Goal: Task Accomplishment & Management: Complete application form

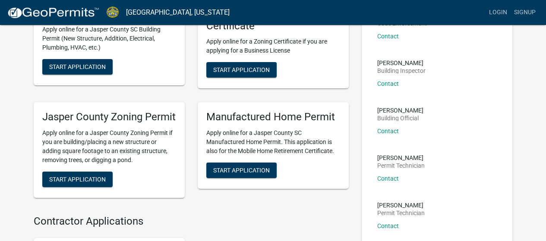
scroll to position [43, 0]
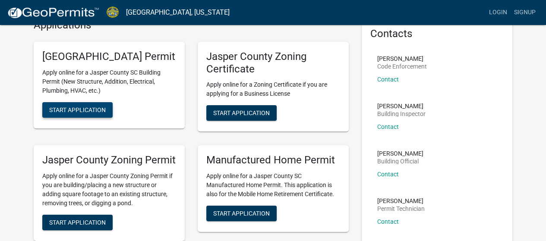
click at [93, 118] on button "Start Application" at bounding box center [77, 110] width 70 height 16
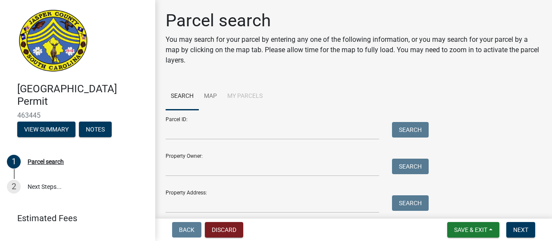
scroll to position [31, 0]
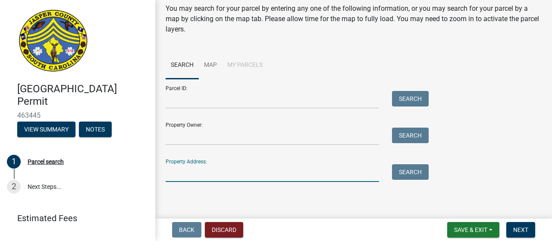
click at [254, 170] on input "Property Address:" at bounding box center [273, 173] width 214 height 18
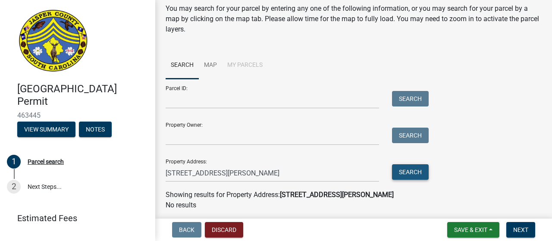
click at [415, 173] on button "Search" at bounding box center [410, 172] width 37 height 16
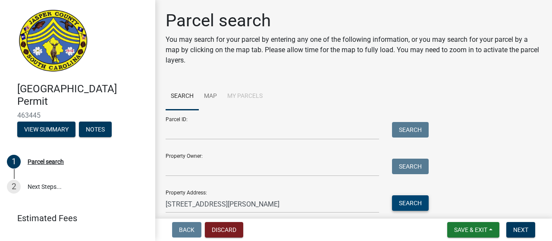
scroll to position [60, 0]
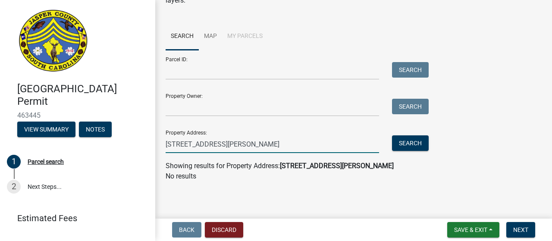
click at [248, 144] on input "[STREET_ADDRESS][PERSON_NAME]" at bounding box center [273, 144] width 214 height 18
click at [412, 141] on button "Search" at bounding box center [410, 143] width 37 height 16
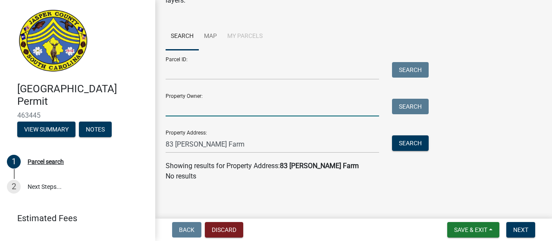
click at [241, 110] on input "Property Owner:" at bounding box center [273, 108] width 214 height 18
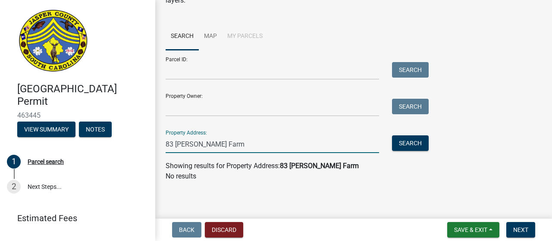
drag, startPoint x: 262, startPoint y: 145, endPoint x: 160, endPoint y: 146, distance: 101.8
click at [160, 146] on div "83 [PERSON_NAME] Farm" at bounding box center [272, 144] width 226 height 18
type input "[STREET_ADDRESS][PERSON_NAME]"
drag, startPoint x: 261, startPoint y: 143, endPoint x: 124, endPoint y: 141, distance: 136.3
click at [124, 141] on div "[GEOGRAPHIC_DATA] Permit 463445 View Summary Notes 1 Parcel search 2 Next Steps…" at bounding box center [276, 120] width 552 height 241
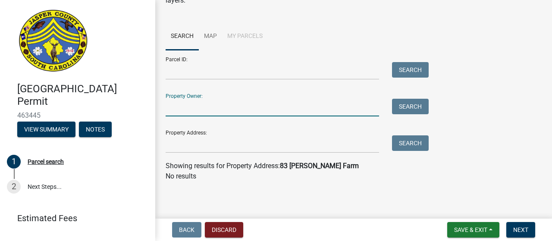
click at [189, 107] on input "Property Owner:" at bounding box center [273, 108] width 214 height 18
type input "Tidelands"
click at [410, 107] on button "Search" at bounding box center [410, 107] width 37 height 16
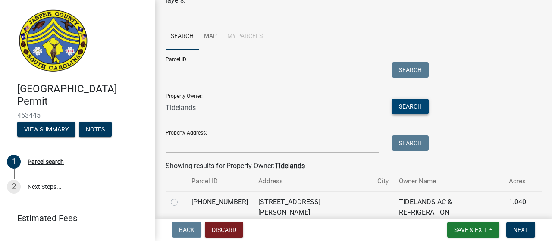
scroll to position [91, 0]
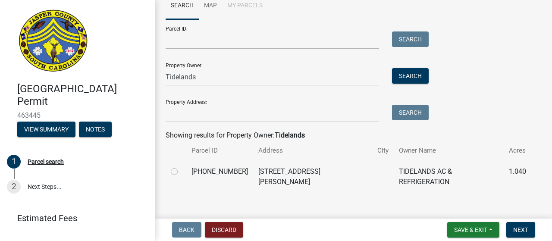
click at [181, 167] on label at bounding box center [181, 167] width 0 height 0
click at [181, 172] on input "radio" at bounding box center [184, 170] width 6 height 6
radio input "true"
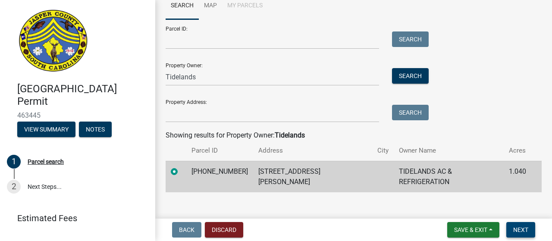
click at [520, 231] on span "Next" at bounding box center [520, 229] width 15 height 7
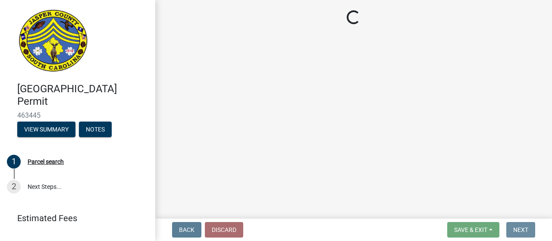
scroll to position [0, 0]
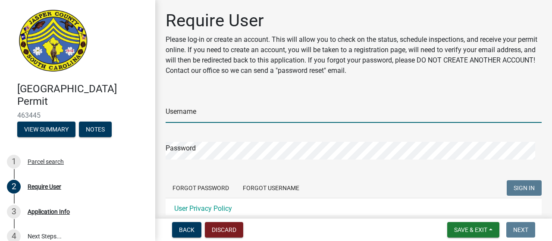
type input "[PERSON_NAME][EMAIL_ADDRESS][PERSON_NAME][DOMAIN_NAME]"
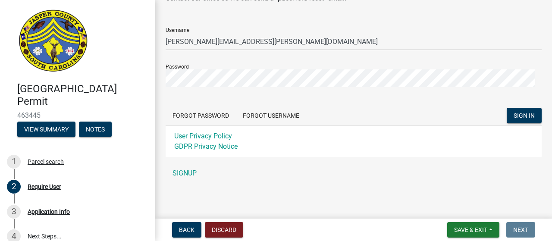
scroll to position [29, 0]
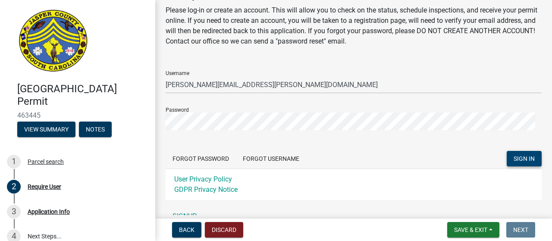
click at [521, 160] on span "SIGN IN" at bounding box center [524, 158] width 21 height 7
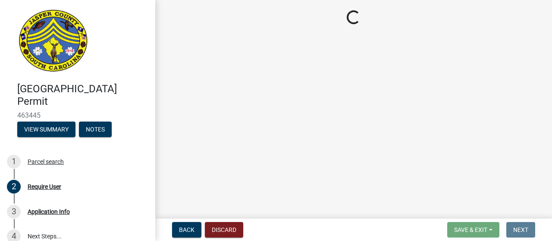
scroll to position [0, 0]
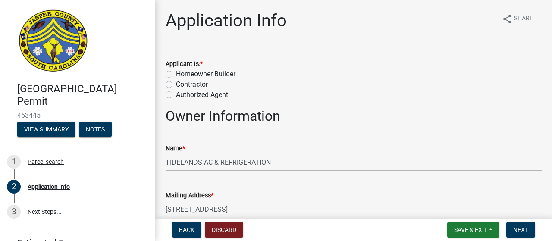
click at [176, 72] on label "Homeowner Builder" at bounding box center [206, 74] width 60 height 10
click at [176, 72] on input "Homeowner Builder" at bounding box center [179, 72] width 6 height 6
radio input "true"
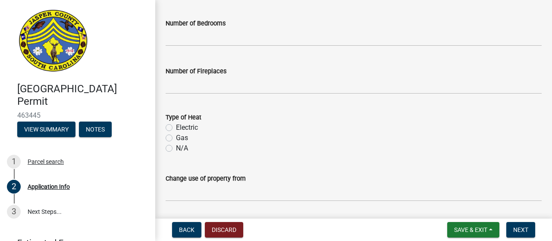
scroll to position [1454, 0]
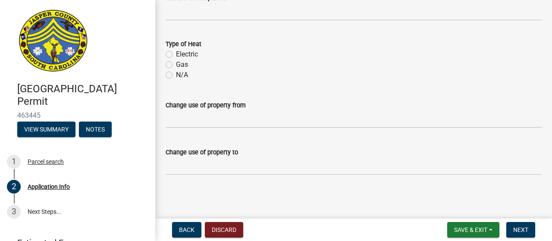
click at [388, 136] on div "Change use of property to" at bounding box center [354, 155] width 376 height 40
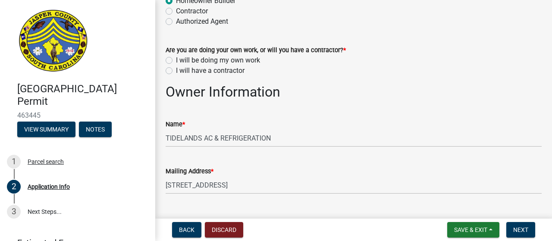
scroll to position [0, 0]
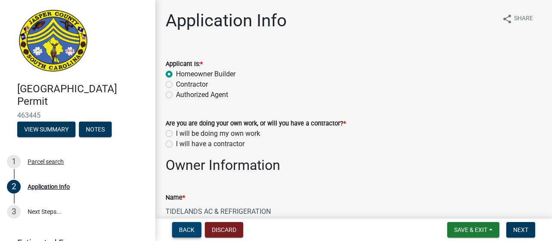
click at [183, 232] on span "Back" at bounding box center [187, 229] width 16 height 7
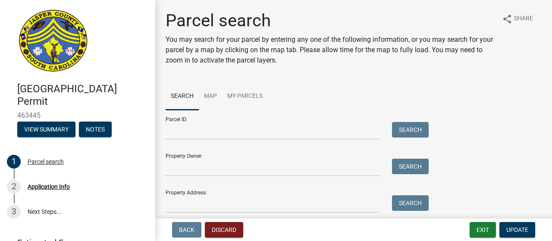
scroll to position [80, 0]
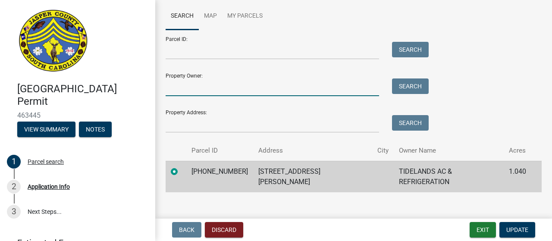
click at [256, 89] on input "Property Owner:" at bounding box center [273, 88] width 214 height 18
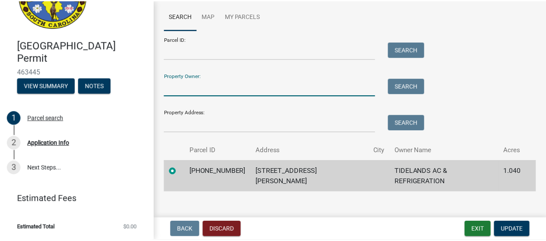
scroll to position [0, 0]
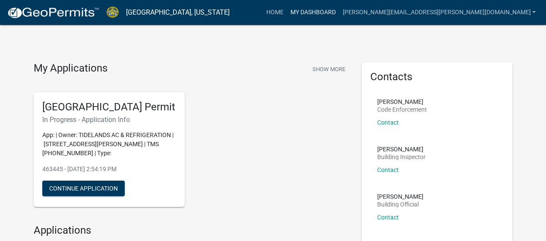
click at [339, 12] on link "My Dashboard" at bounding box center [312, 12] width 52 height 16
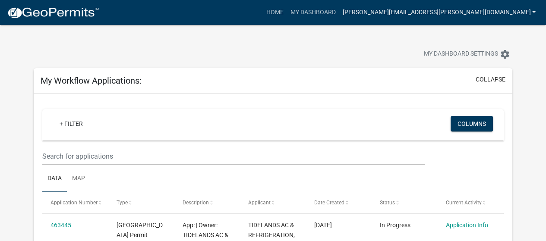
click at [532, 14] on link "[PERSON_NAME][EMAIL_ADDRESS][PERSON_NAME][DOMAIN_NAME]" at bounding box center [439, 12] width 200 height 16
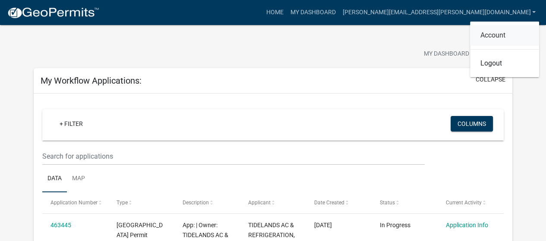
click at [500, 38] on link "Account" at bounding box center [504, 35] width 69 height 21
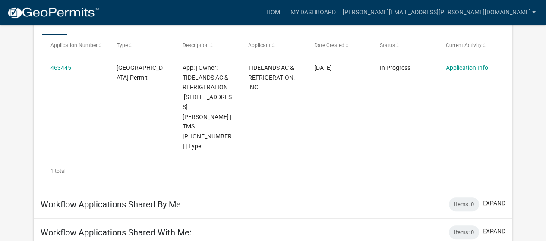
scroll to position [114, 0]
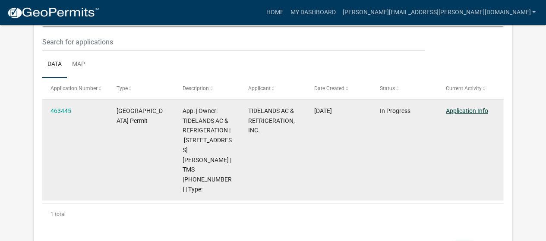
click at [468, 111] on link "Application Info" at bounding box center [467, 110] width 42 height 7
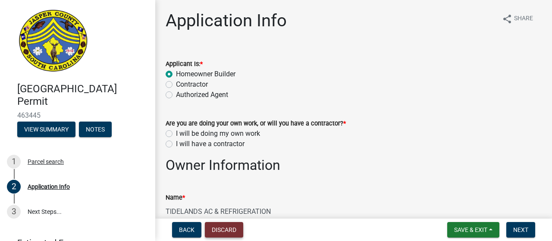
click at [223, 229] on button "Discard" at bounding box center [224, 230] width 38 height 16
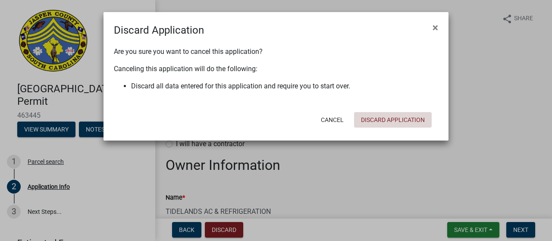
click at [400, 121] on button "Discard Application" at bounding box center [393, 120] width 78 height 16
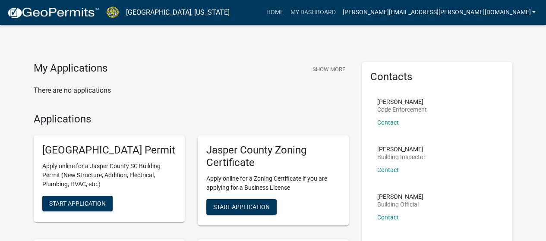
click at [535, 15] on link "[PERSON_NAME][EMAIL_ADDRESS][PERSON_NAME][DOMAIN_NAME]" at bounding box center [439, 12] width 200 height 16
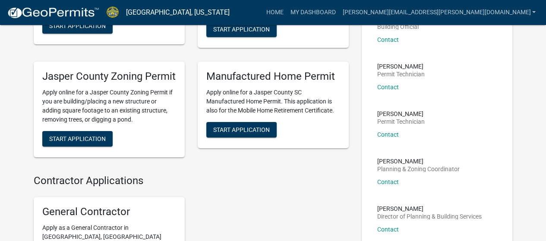
scroll to position [48, 0]
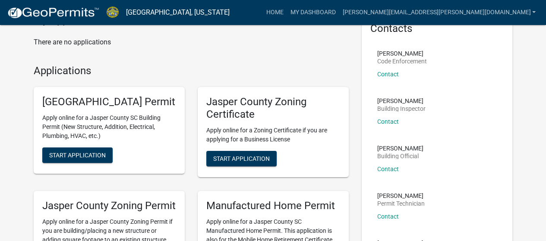
click at [515, 110] on div "Contacts [PERSON_NAME] Code Enforcement Contact [PERSON_NAME] Building Inspecto…" at bounding box center [437, 201] width 164 height 374
click at [82, 159] on span "Start Application" at bounding box center [77, 155] width 57 height 7
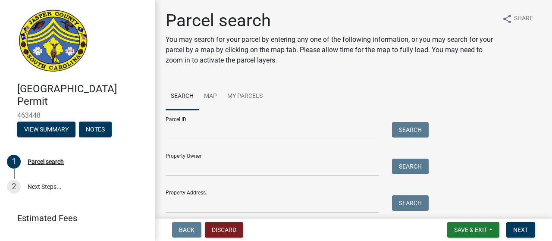
scroll to position [31, 0]
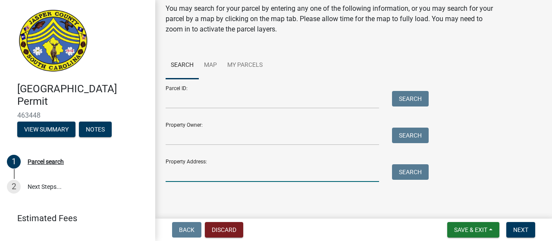
click at [271, 174] on input "Property Address:" at bounding box center [273, 173] width 214 height 18
click at [263, 141] on input "Property Owner:" at bounding box center [273, 137] width 214 height 18
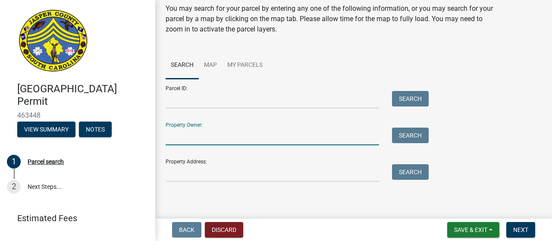
click at [263, 141] on input "Property Owner:" at bounding box center [273, 137] width 214 height 18
type input "Tidelands"
click at [418, 136] on button "Search" at bounding box center [410, 136] width 37 height 16
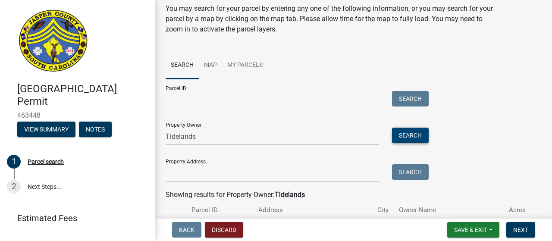
scroll to position [91, 0]
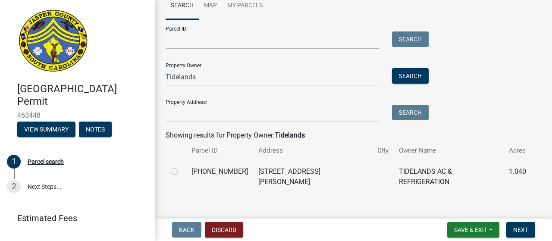
click at [181, 167] on label at bounding box center [181, 167] width 0 height 0
click at [181, 172] on input "radio" at bounding box center [184, 170] width 6 height 6
radio input "true"
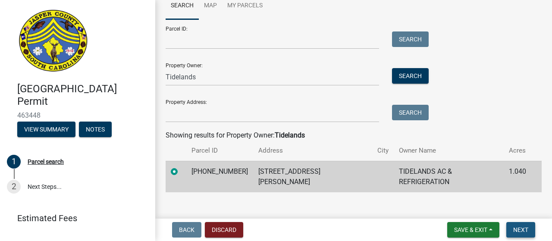
click at [525, 232] on span "Next" at bounding box center [520, 229] width 15 height 7
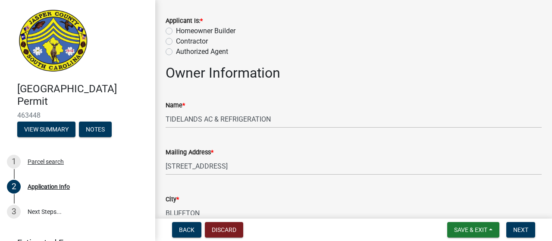
scroll to position [129, 0]
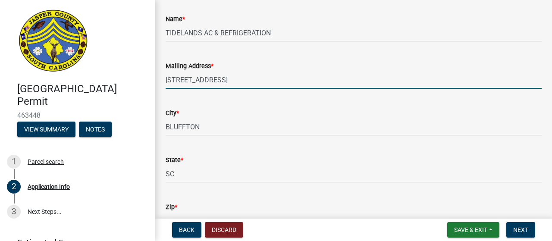
click at [264, 79] on input "[STREET_ADDRESS]" at bounding box center [354, 80] width 376 height 18
drag, startPoint x: 214, startPoint y: 83, endPoint x: 145, endPoint y: 82, distance: 69.5
click at [145, 82] on div "[GEOGRAPHIC_DATA] Permit 463448 View Summary Notes 1 Parcel search 2 Applicatio…" at bounding box center [276, 120] width 552 height 241
type input "[STREET_ADDRESS][PERSON_NAME]"
type input "8437054822"
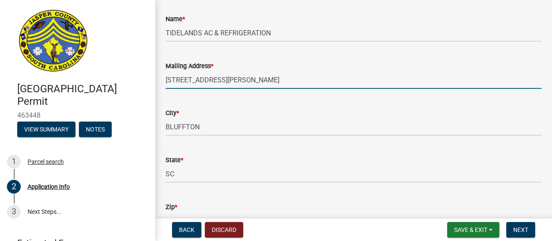
type input "[PERSON_NAME][EMAIL_ADDRESS][PERSON_NAME][DOMAIN_NAME]"
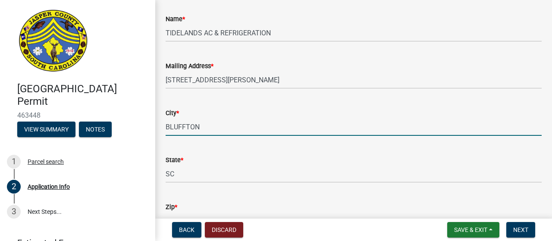
drag, startPoint x: 179, startPoint y: 136, endPoint x: 152, endPoint y: 135, distance: 27.2
click at [152, 135] on div "[GEOGRAPHIC_DATA] Permit 463448 View Summary Notes 1 Parcel search 2 Applicatio…" at bounding box center [276, 120] width 552 height 241
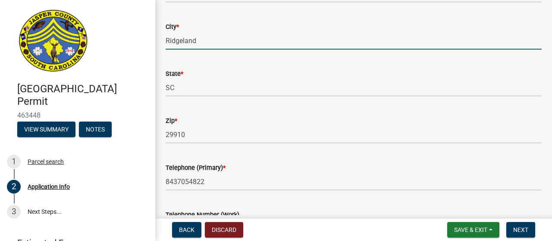
type input "Ridgeland"
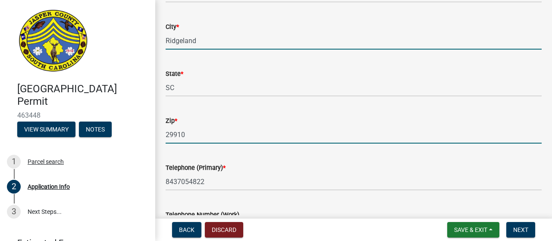
click at [187, 138] on input "29910" at bounding box center [354, 135] width 376 height 18
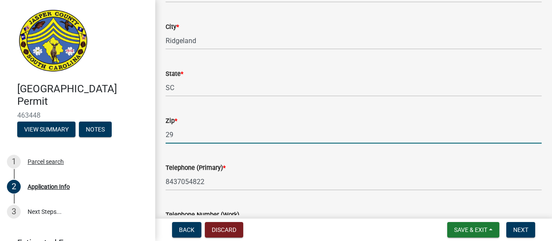
type input "2"
type input "29936"
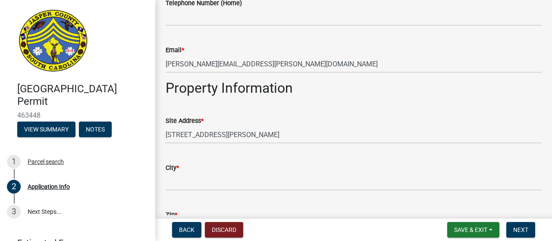
scroll to position [561, 0]
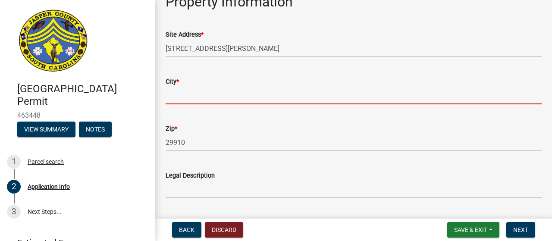
click at [257, 92] on input "City *" at bounding box center [354, 96] width 376 height 18
type input "Ridgeland"
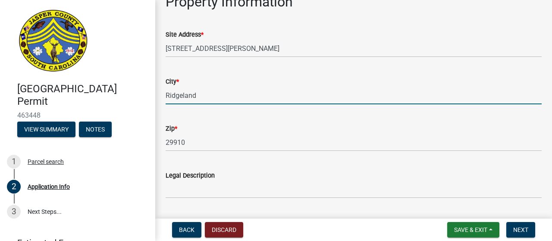
type input "1"
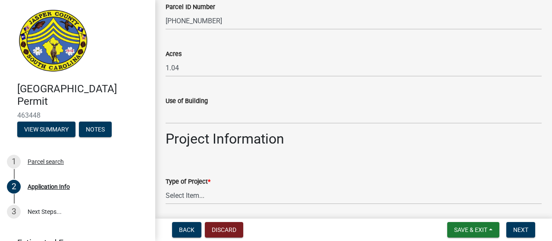
scroll to position [906, 0]
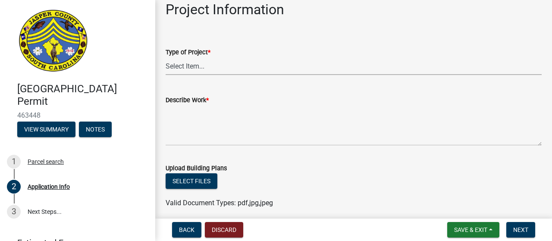
click at [230, 67] on select "Select Item... Construction Trailer/Shipping Container Residential Demolition C…" at bounding box center [354, 66] width 376 height 18
click at [166, 57] on select "Select Item... Construction Trailer/Shipping Container Residential Demolition C…" at bounding box center [354, 66] width 376 height 18
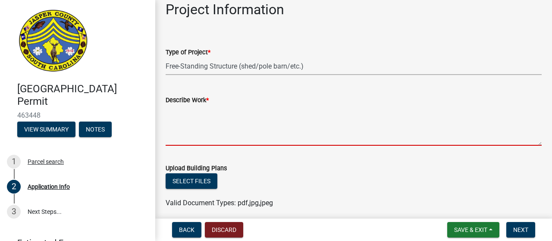
click at [267, 145] on textarea "Describe Work *" at bounding box center [354, 125] width 376 height 41
click at [286, 138] on textarea "Describe Work *" at bounding box center [354, 125] width 376 height 41
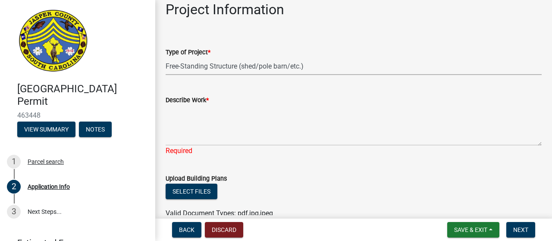
click at [323, 63] on select "Select Item... Construction Trailer/Shipping Container Residential Demolition C…" at bounding box center [354, 66] width 376 height 18
click at [166, 57] on select "Select Item... Construction Trailer/Shipping Container Residential Demolition C…" at bounding box center [354, 66] width 376 height 18
select select "6570ce79-212e-4c42-b64f-f74b85e12671"
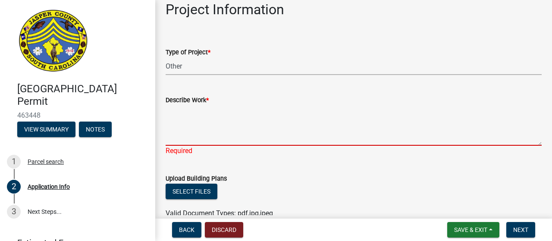
click at [261, 136] on textarea "Describe Work *" at bounding box center [354, 125] width 376 height 41
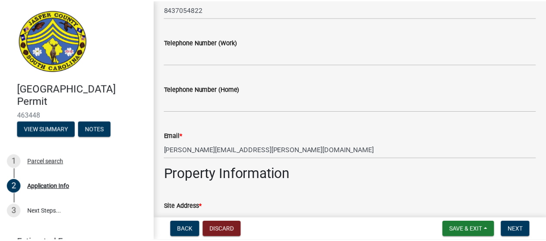
scroll to position [259, 0]
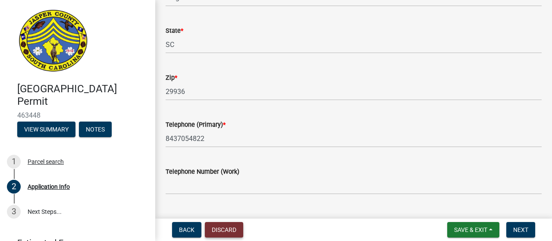
click at [228, 230] on button "Discard" at bounding box center [224, 230] width 38 height 16
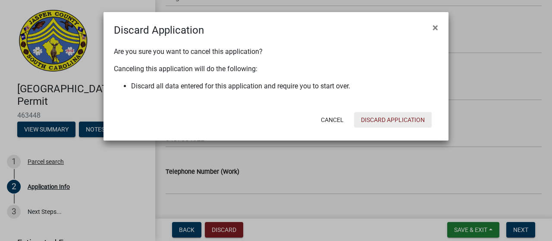
click at [405, 115] on button "Discard Application" at bounding box center [393, 120] width 78 height 16
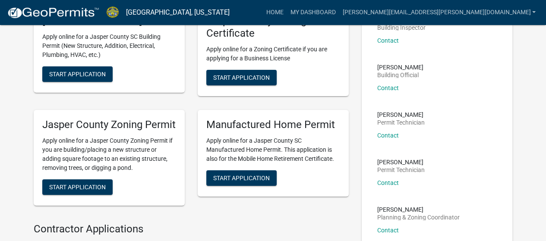
scroll to position [173, 0]
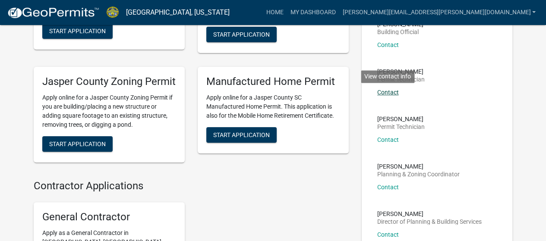
click at [391, 93] on link "Contact" at bounding box center [388, 92] width 22 height 7
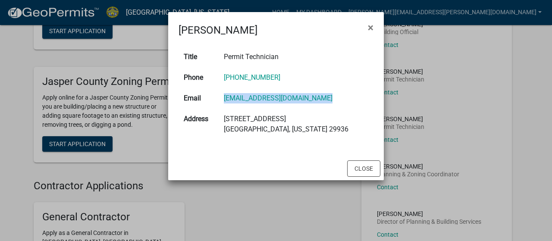
drag, startPoint x: 333, startPoint y: 101, endPoint x: 222, endPoint y: 100, distance: 110.9
click at [221, 100] on tr "Email [EMAIL_ADDRESS][DOMAIN_NAME]" at bounding box center [276, 98] width 195 height 21
copy tr "[EMAIL_ADDRESS][DOMAIN_NAME]"
click at [366, 172] on button "Close" at bounding box center [363, 168] width 33 height 16
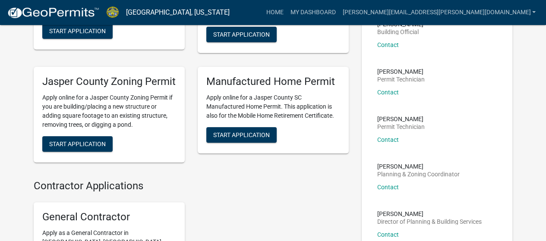
click at [355, 145] on div "Contacts [PERSON_NAME] Code Enforcement Contact [PERSON_NAME] Building Inspecto…" at bounding box center [437, 77] width 164 height 374
